Goal: Task Accomplishment & Management: Use online tool/utility

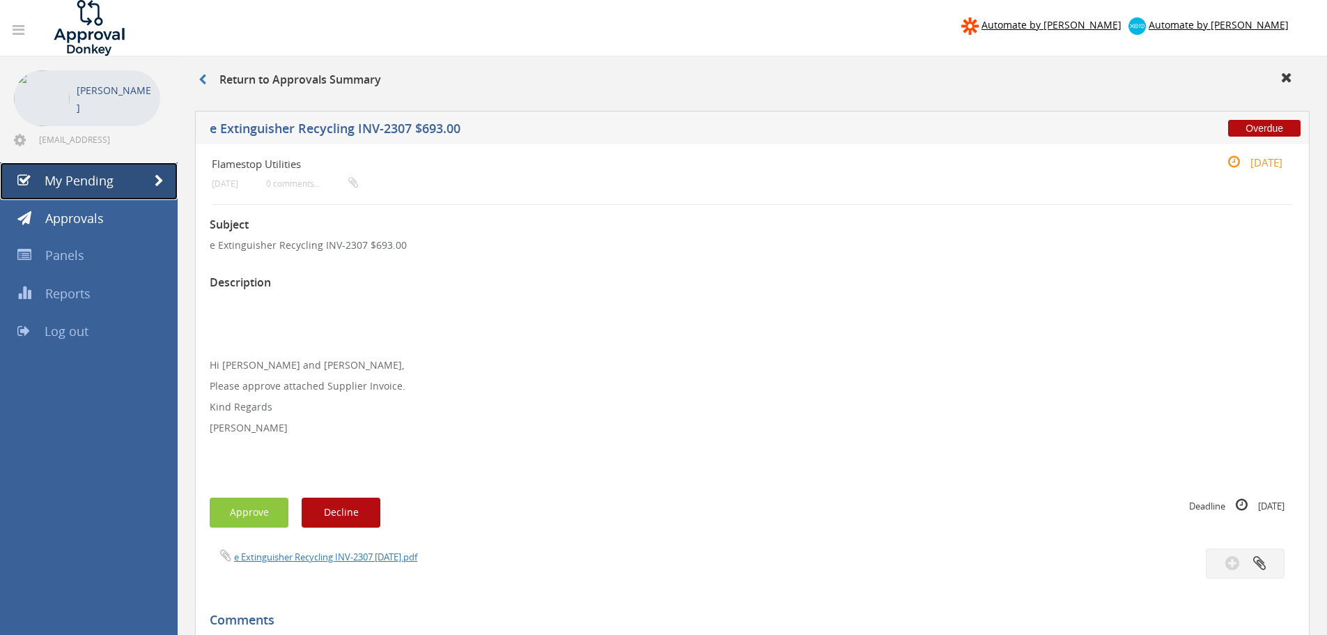
click at [83, 178] on span "My Pending" at bounding box center [79, 180] width 69 height 17
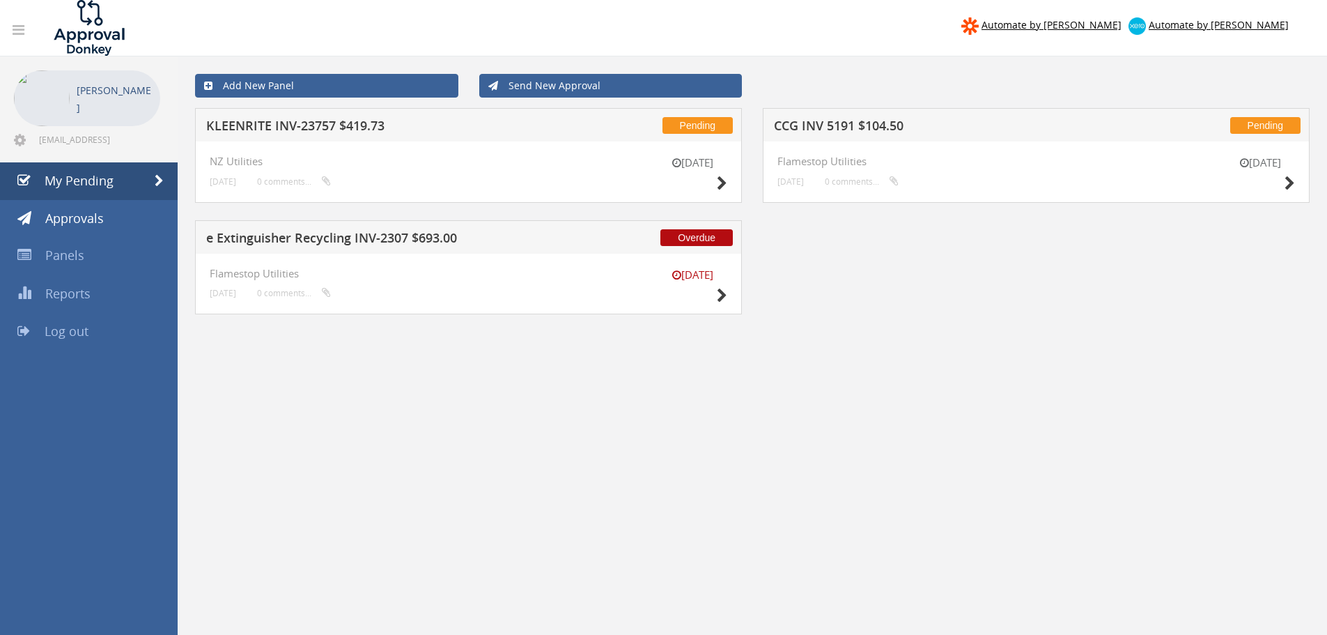
click at [729, 180] on div "[DATE] NZ Utilities [DATE] 0 comments..." at bounding box center [468, 171] width 547 height 61
click at [720, 293] on icon at bounding box center [722, 295] width 10 height 15
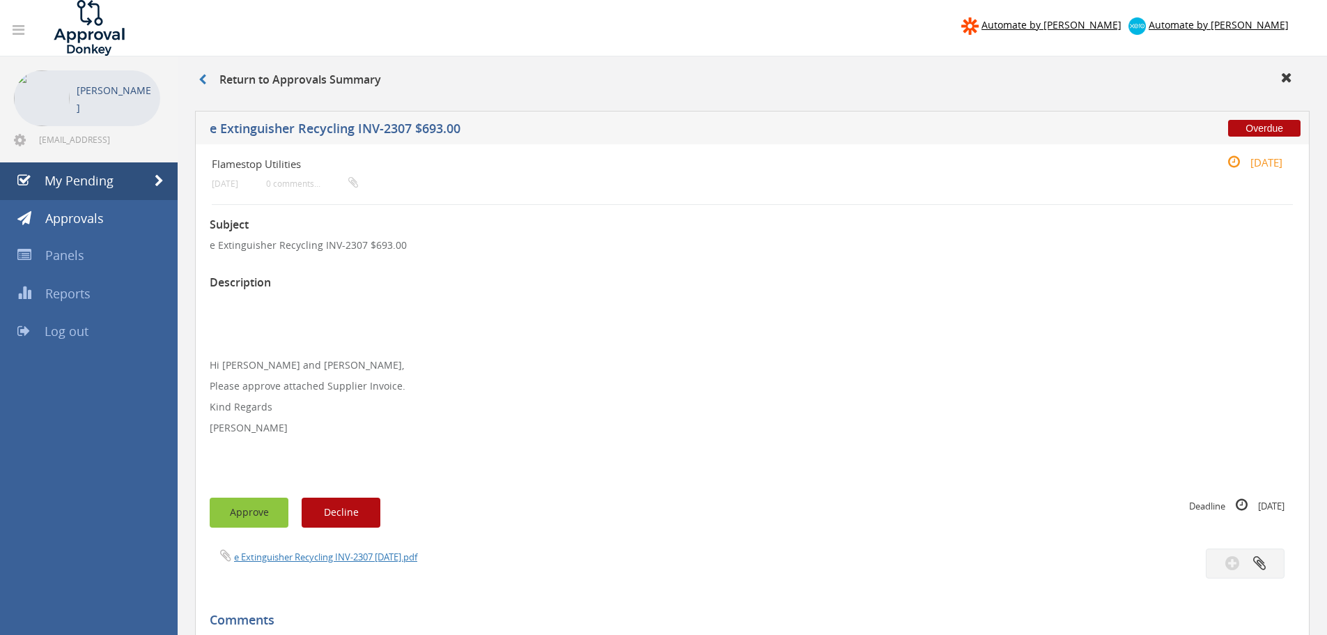
click at [263, 511] on button "Approve" at bounding box center [249, 512] width 79 height 30
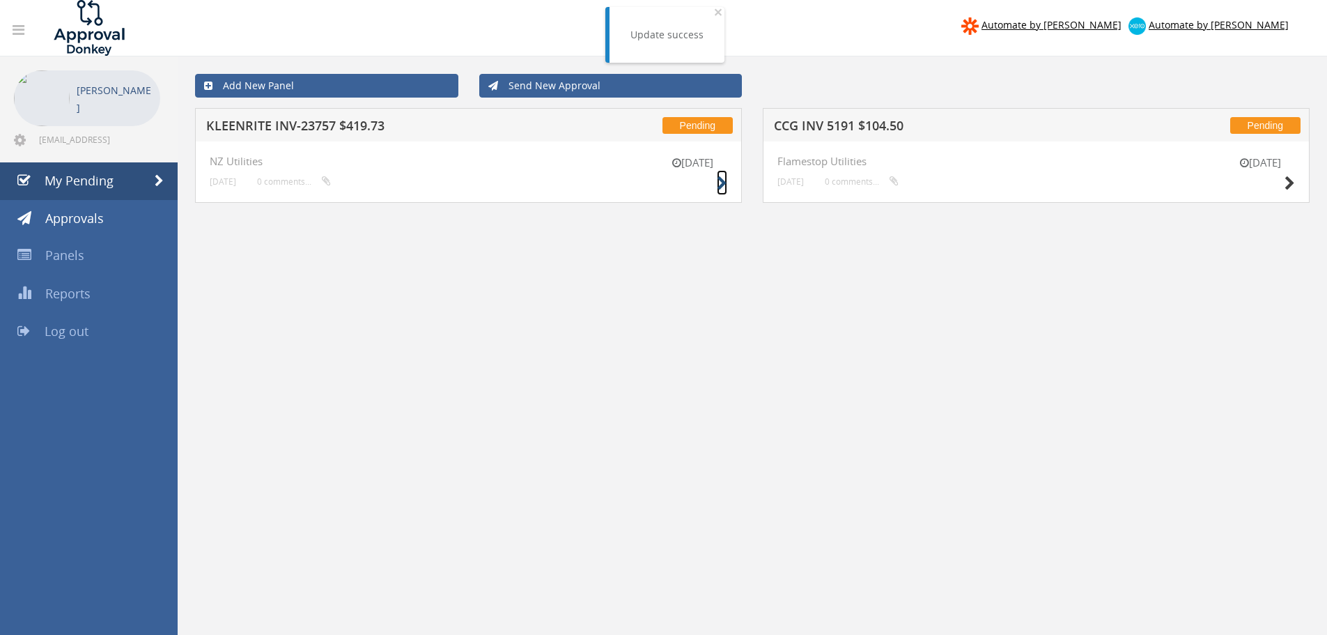
click at [722, 182] on icon at bounding box center [722, 183] width 10 height 15
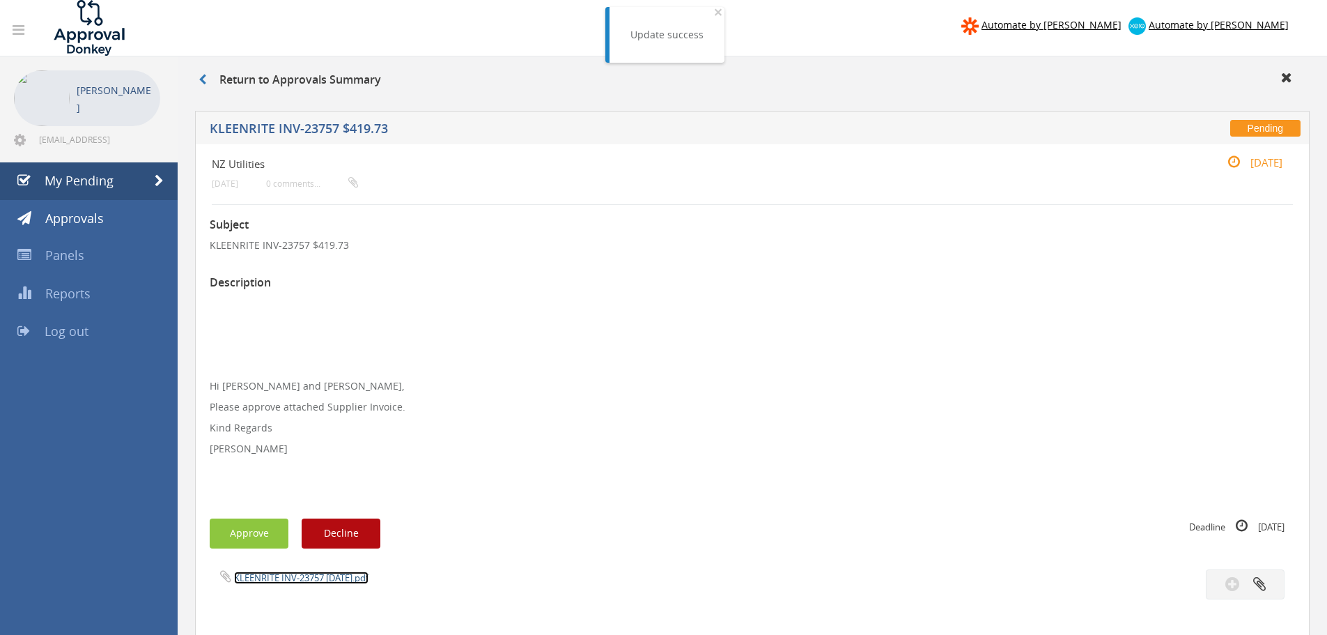
click at [276, 575] on link "KLEENRITE INV-23757 [DATE].pdf" at bounding box center [301, 577] width 134 height 13
click at [88, 176] on span "My Pending" at bounding box center [79, 180] width 69 height 17
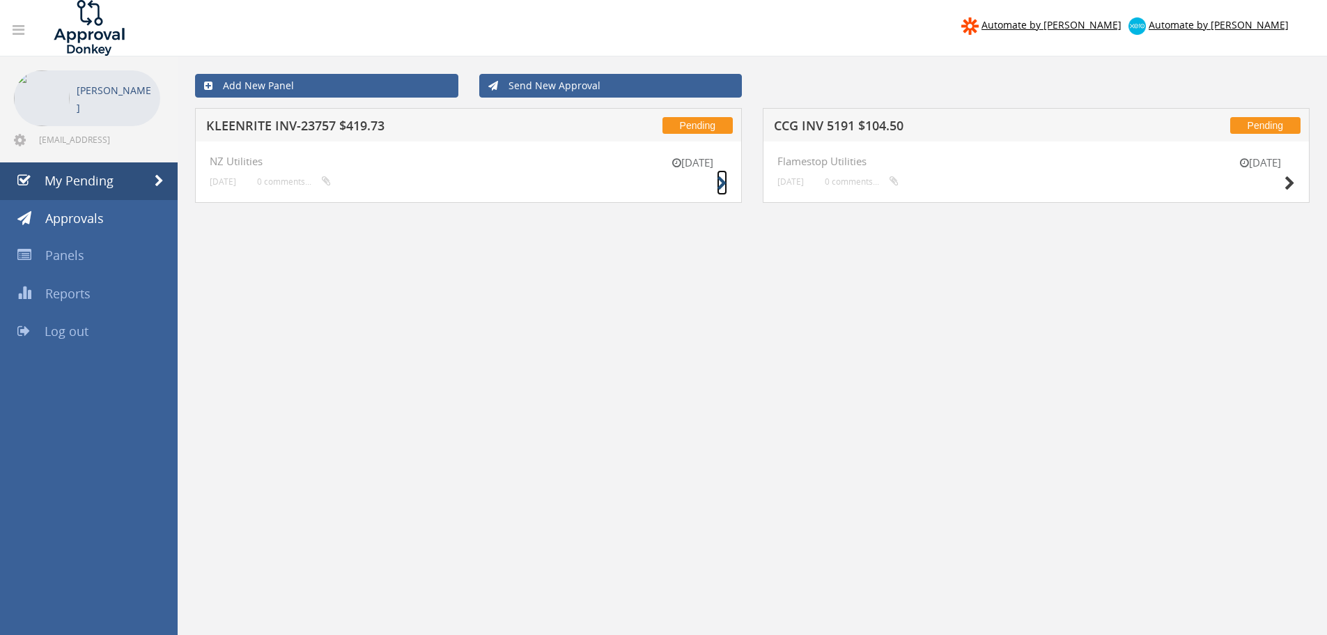
click at [719, 183] on icon at bounding box center [722, 183] width 10 height 15
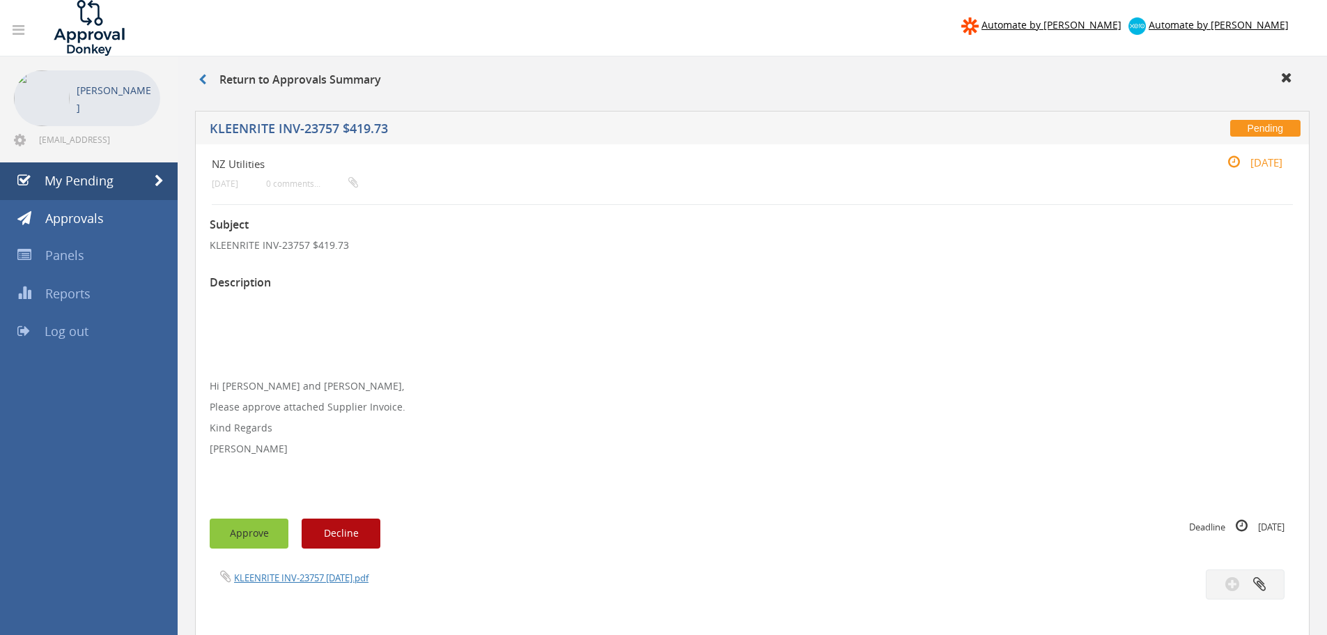
drag, startPoint x: 247, startPoint y: 532, endPoint x: 261, endPoint y: 480, distance: 53.4
click at [247, 532] on button "Approve" at bounding box center [249, 533] width 79 height 30
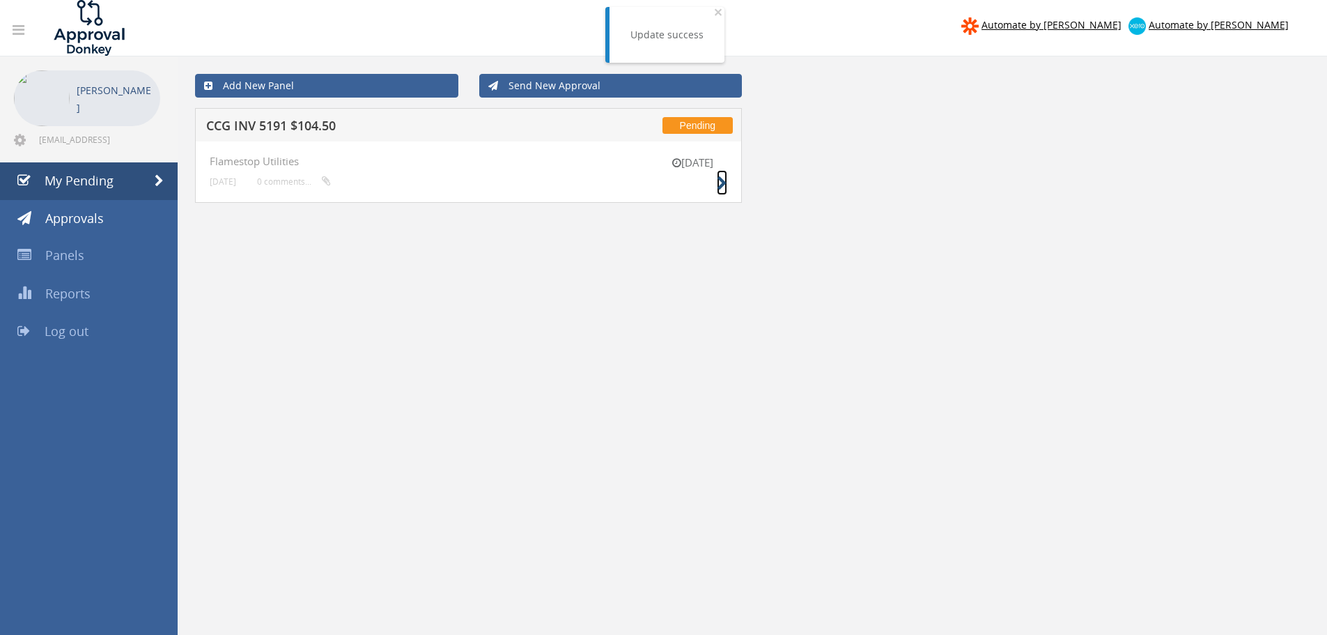
click at [723, 185] on icon at bounding box center [722, 183] width 10 height 15
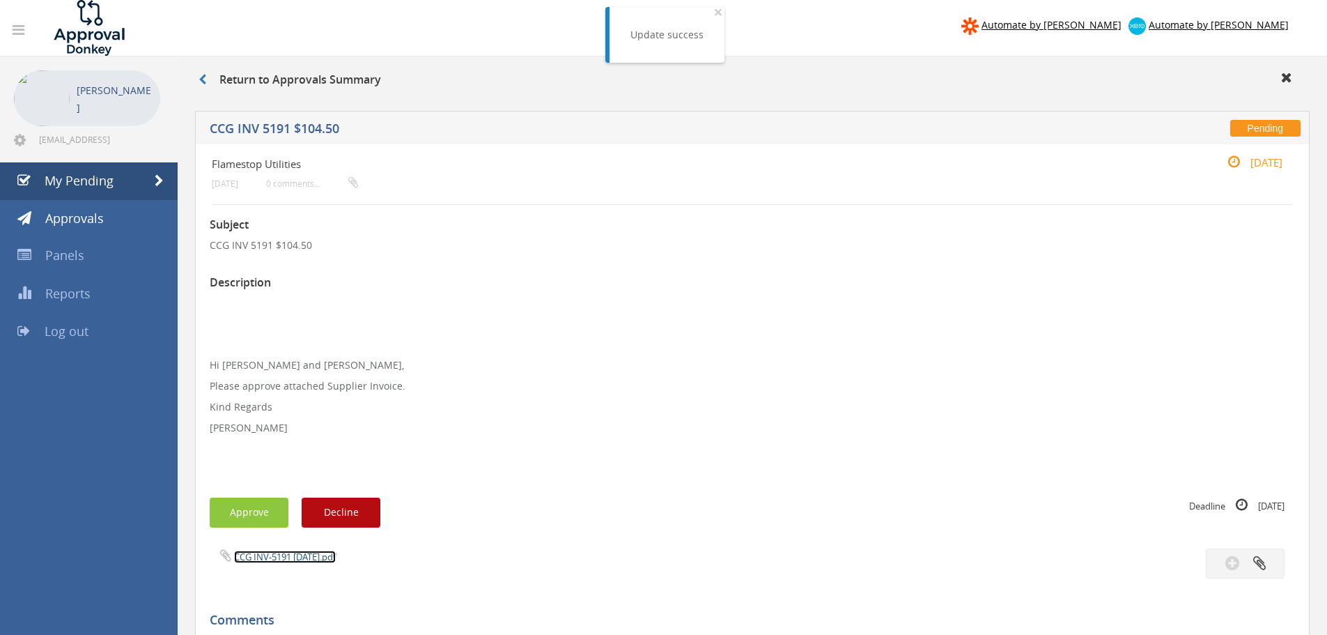
click at [281, 556] on link "CCG INV-5191 [DATE].pdf" at bounding box center [285, 556] width 102 height 13
click at [232, 522] on button "Approve" at bounding box center [249, 512] width 79 height 30
